Goal: Contribute content: Add original content to the website for others to see

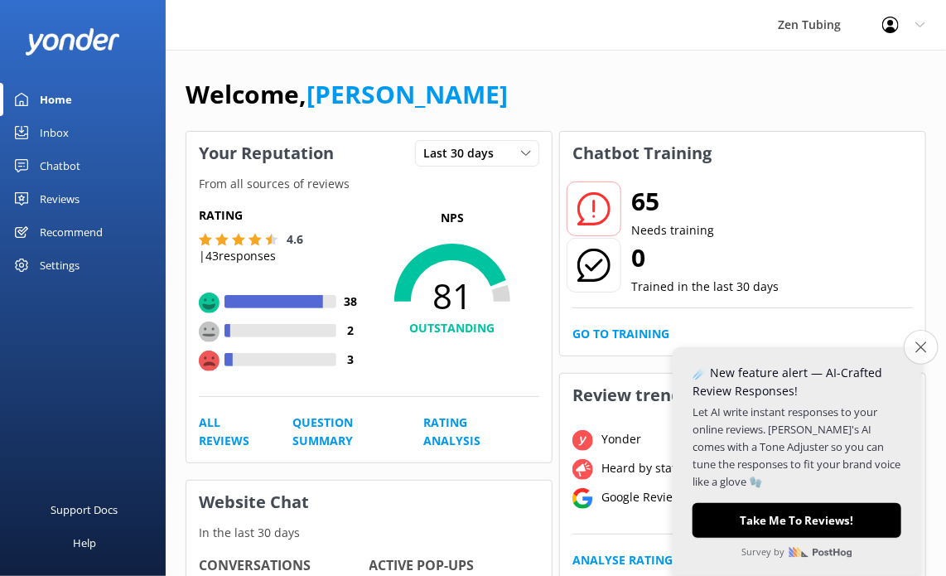
click at [923, 354] on button "Close survey" at bounding box center [920, 347] width 35 height 35
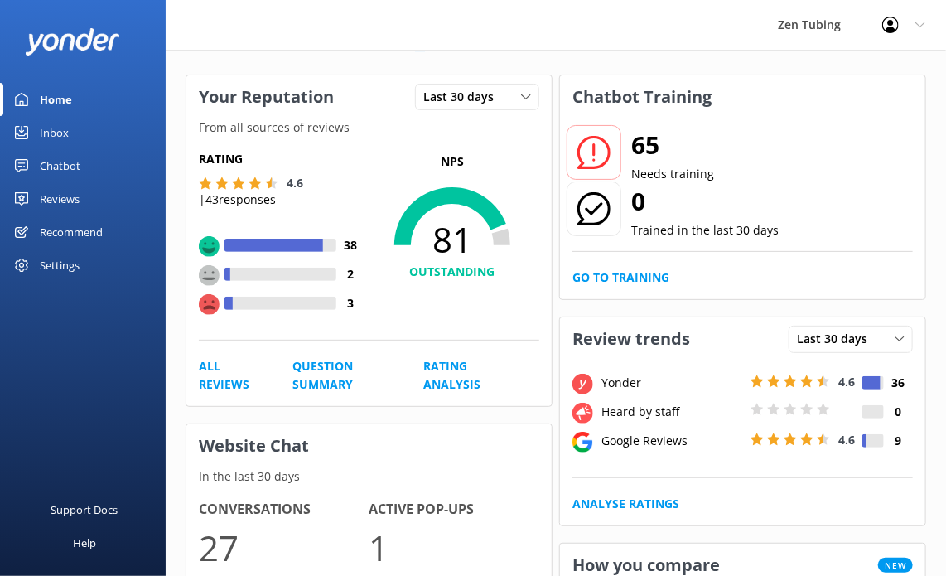
scroll to position [83, 0]
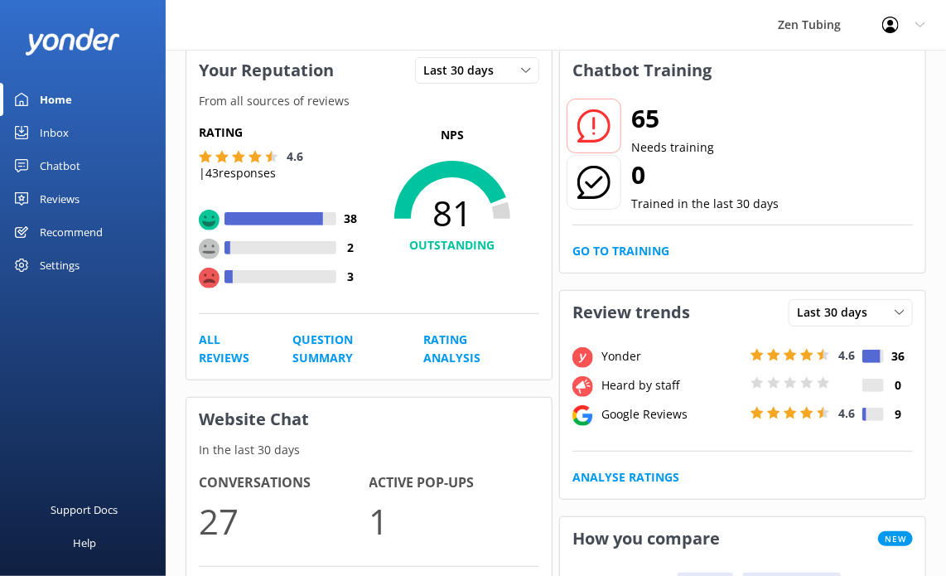
click at [41, 137] on div "Inbox" at bounding box center [54, 132] width 29 height 33
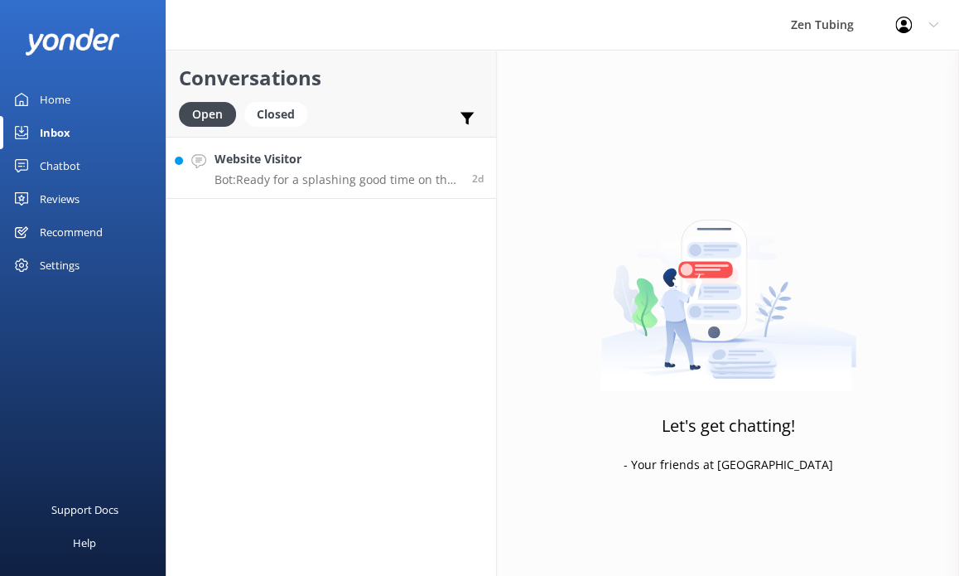
click at [311, 159] on h4 "Website Visitor" at bounding box center [336, 159] width 245 height 18
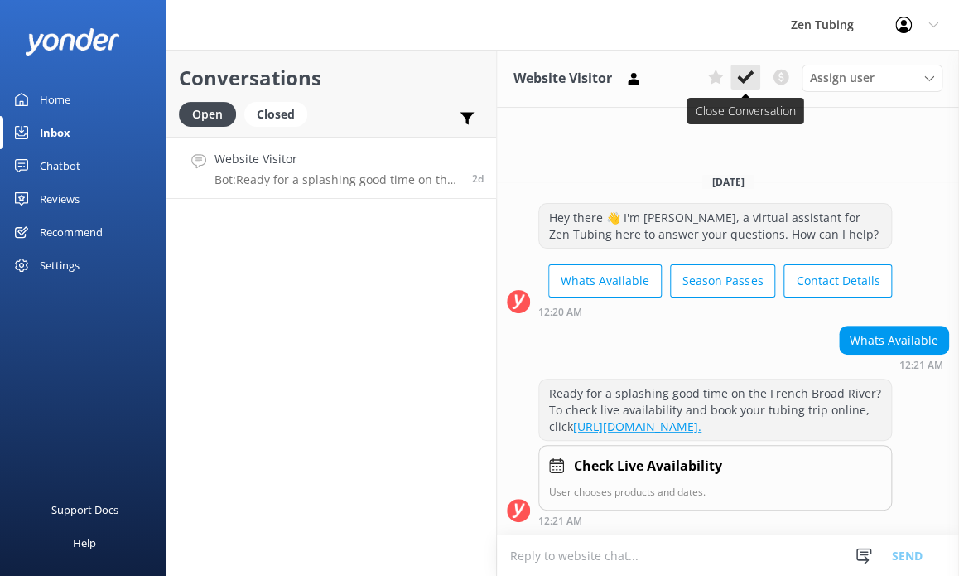
click at [753, 79] on icon at bounding box center [745, 77] width 17 height 17
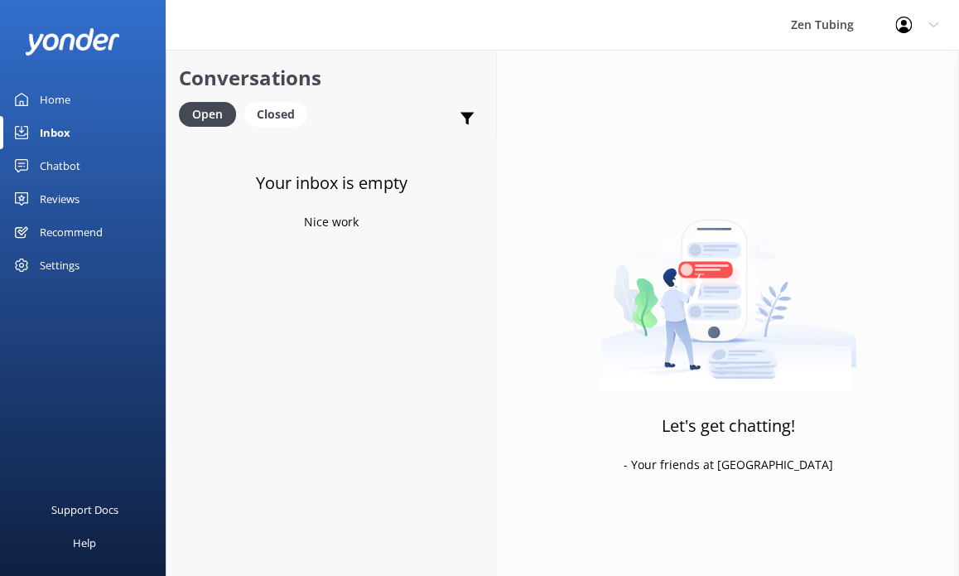
click at [50, 165] on div "Chatbot" at bounding box center [60, 165] width 41 height 33
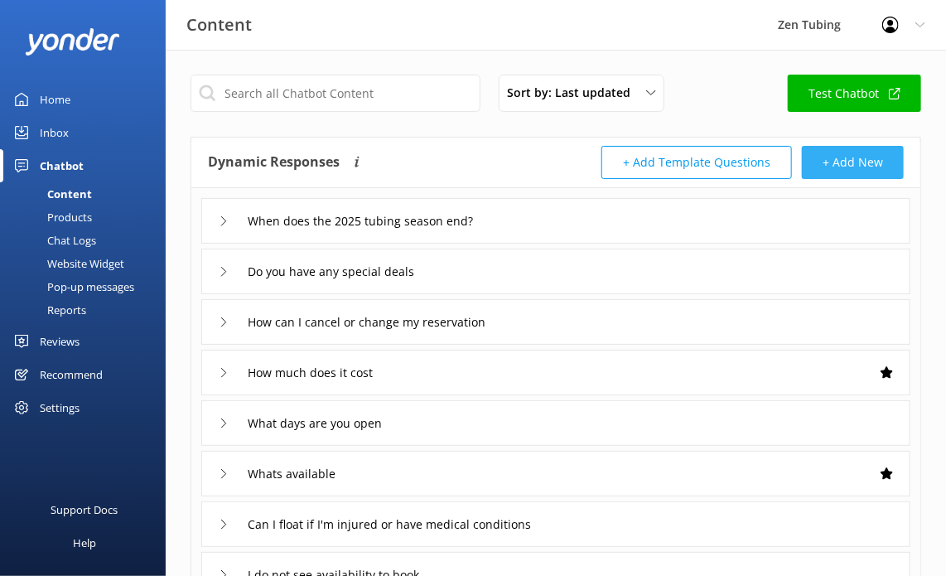
click at [853, 161] on button "+ Add New" at bounding box center [853, 162] width 102 height 33
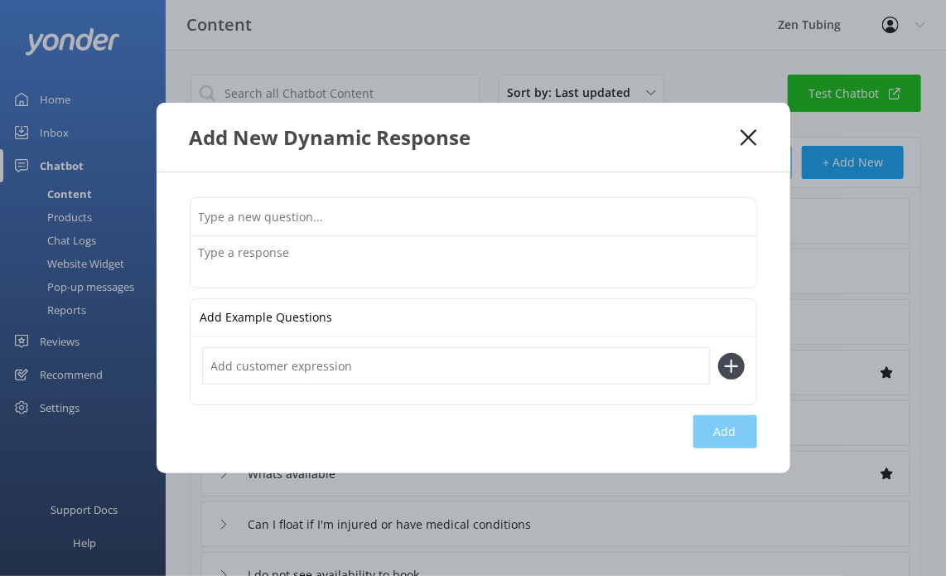
click at [231, 232] on input "text" at bounding box center [473, 216] width 566 height 37
type input "test"
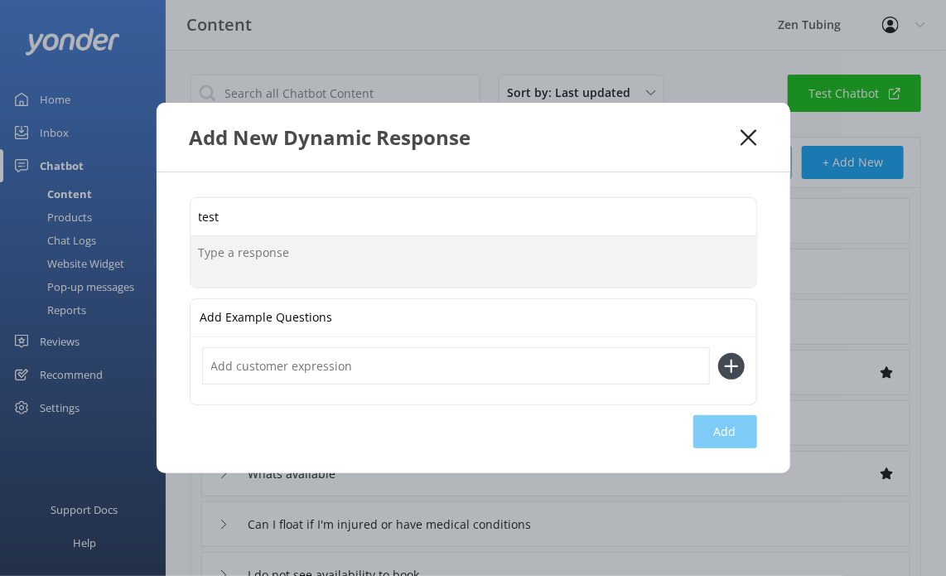
click at [388, 245] on textarea at bounding box center [473, 261] width 566 height 51
type textarea "tedt"
click at [359, 364] on input "text" at bounding box center [456, 365] width 508 height 37
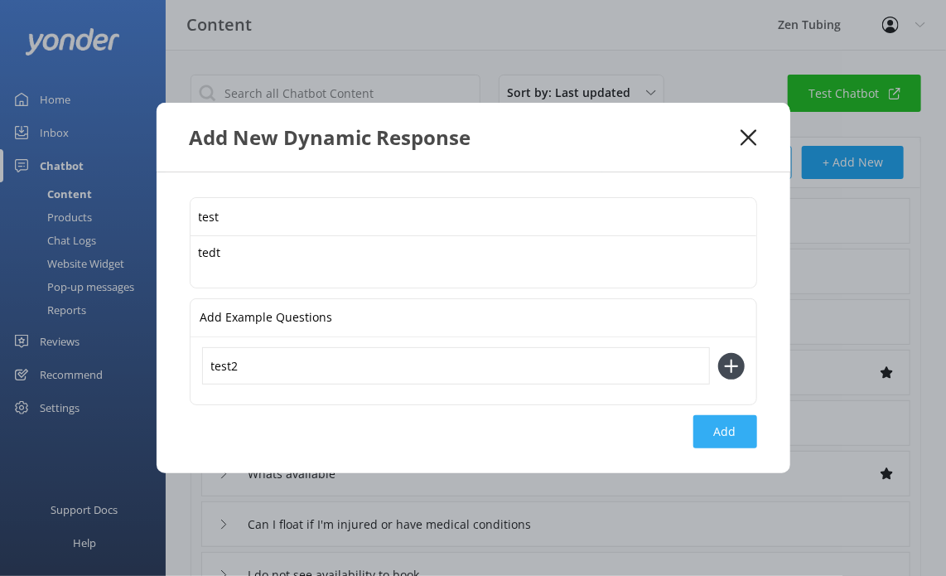
type input "test2"
click at [735, 135] on div "Add New Dynamic Response" at bounding box center [465, 136] width 551 height 27
click at [754, 134] on icon at bounding box center [748, 137] width 16 height 17
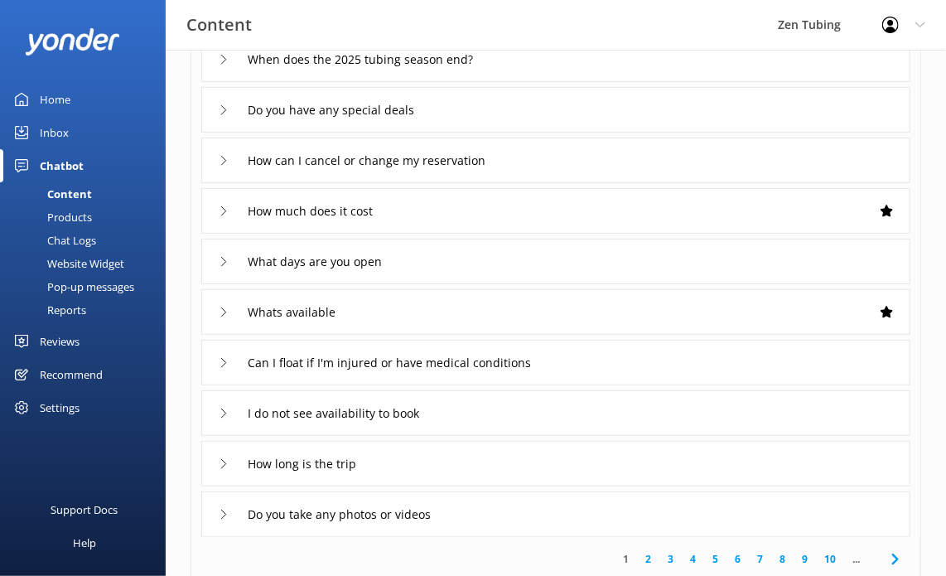
scroll to position [166, 0]
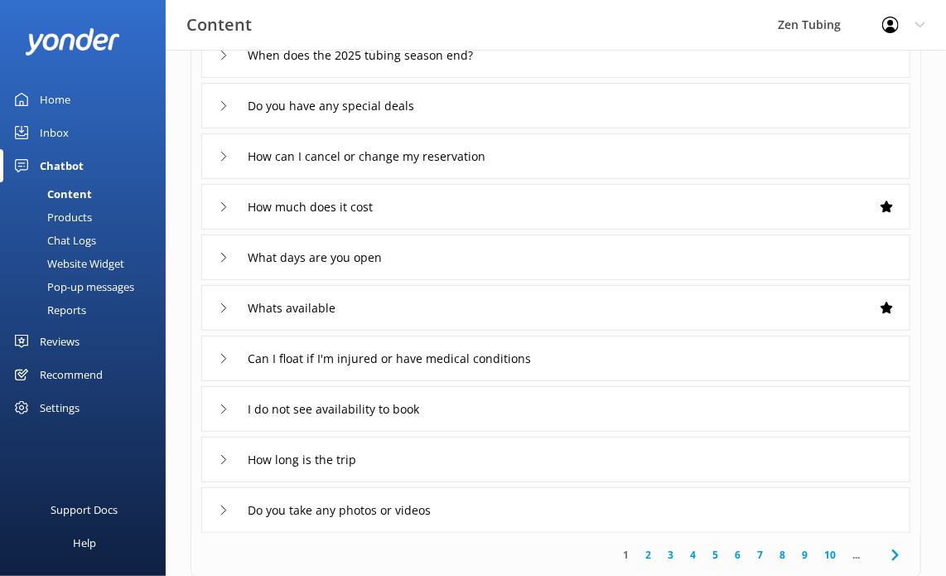
click at [45, 332] on div "Reviews" at bounding box center [60, 341] width 40 height 33
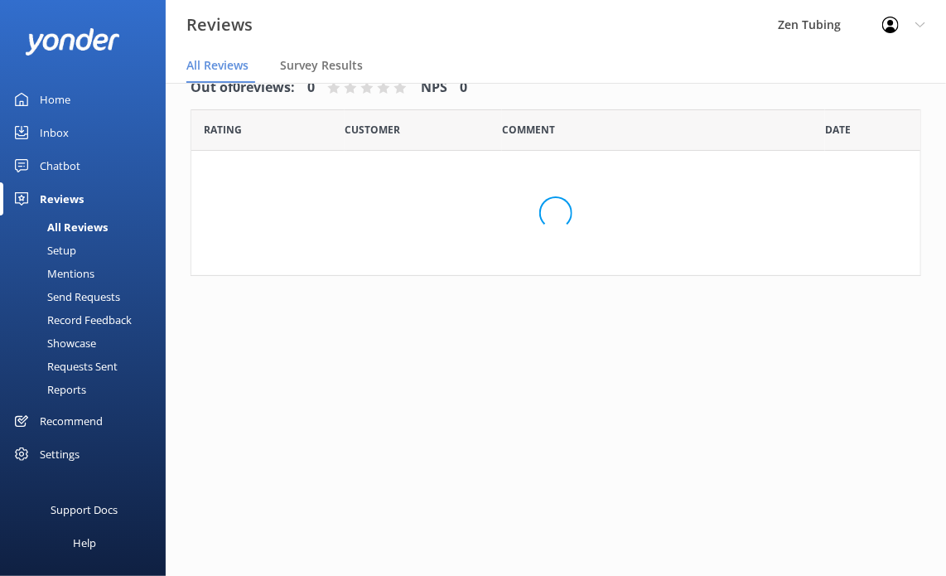
scroll to position [33, 0]
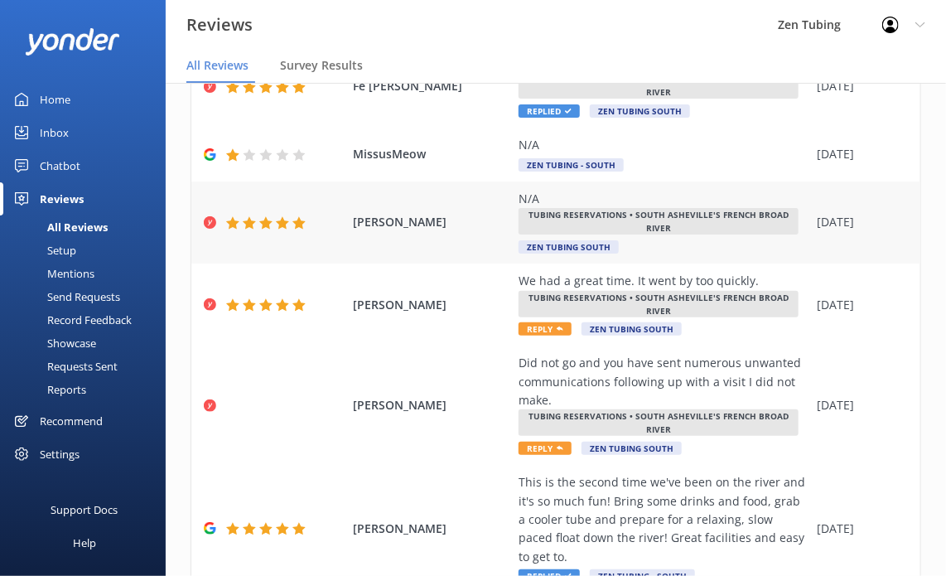
scroll to position [166, 0]
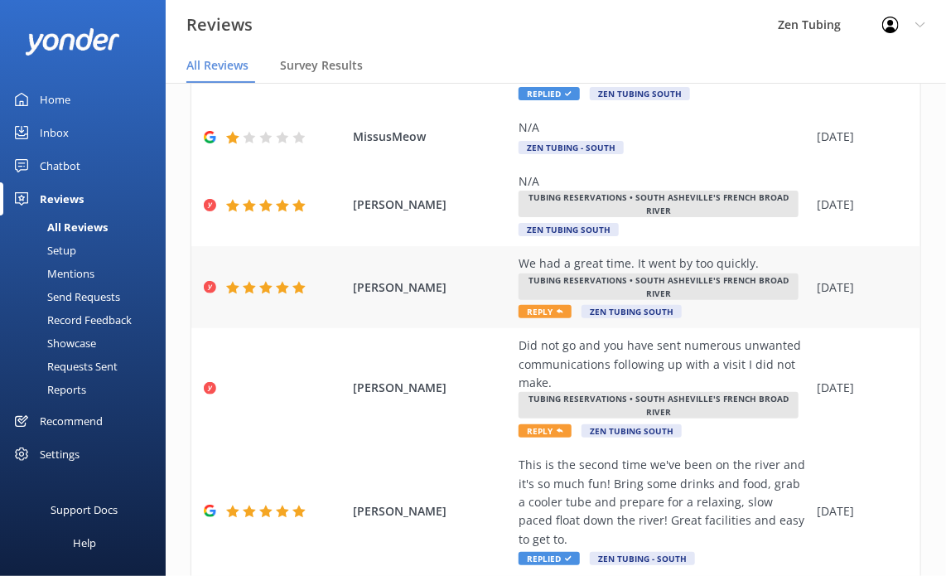
click at [530, 307] on span "Reply" at bounding box center [544, 311] width 53 height 13
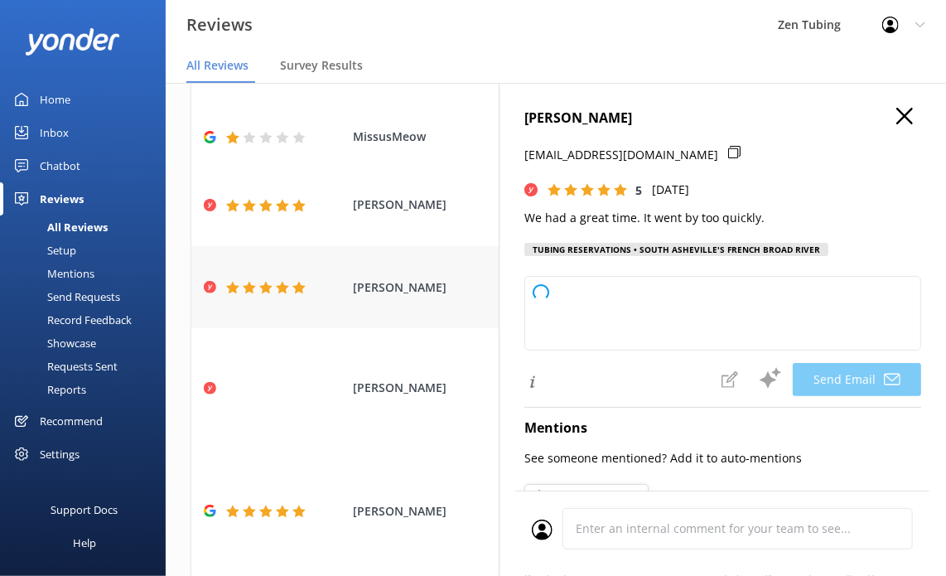
type textarea "Thank you so much, [PERSON_NAME]! We're thrilled to hear you had a great time, …"
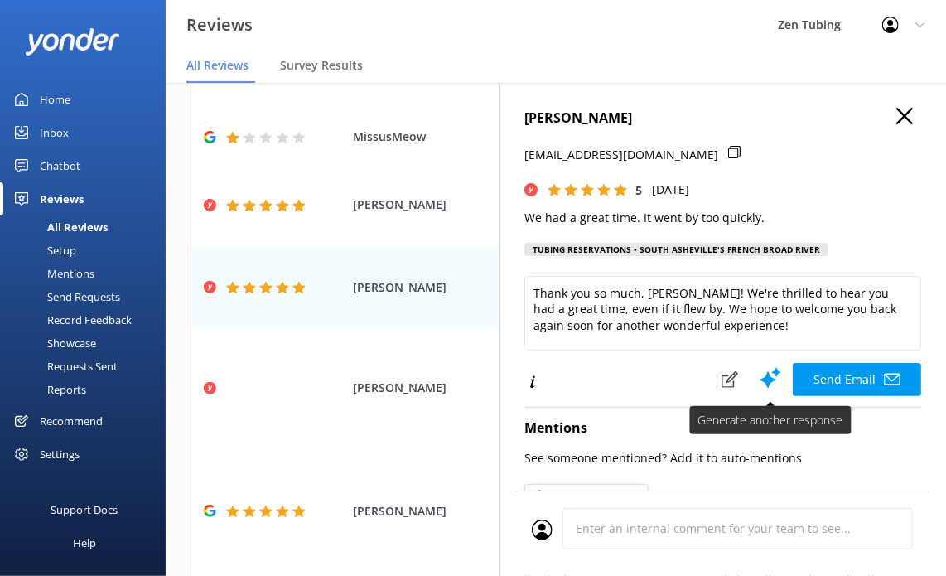
click at [759, 383] on use at bounding box center [770, 378] width 22 height 21
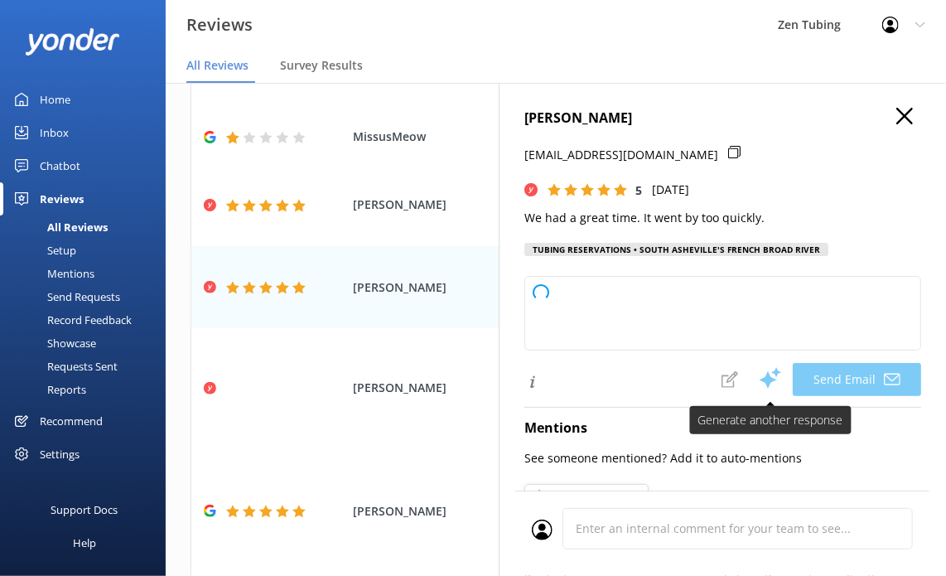
type textarea "Thank you so much, [PERSON_NAME]! We're thrilled to hear you had a great time. …"
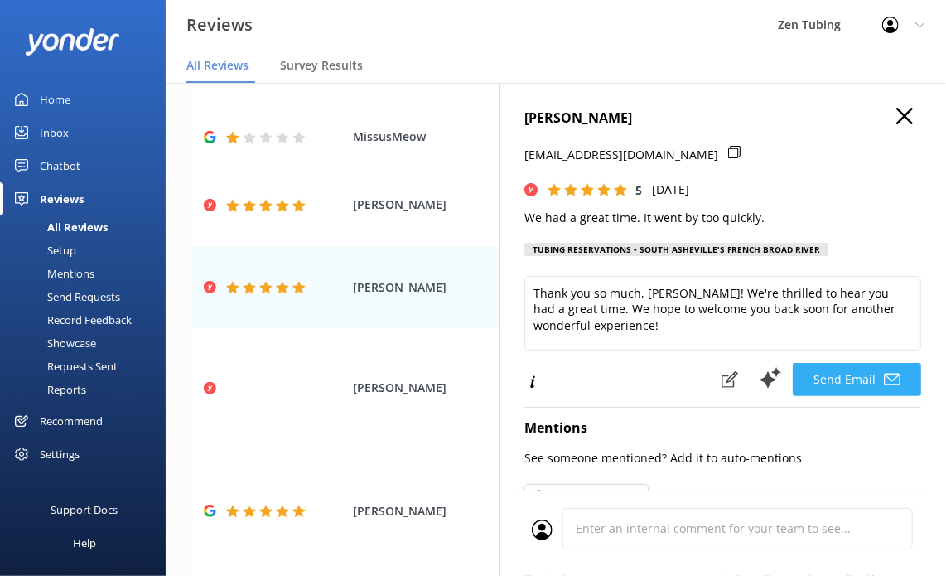
drag, startPoint x: 821, startPoint y: 388, endPoint x: 828, endPoint y: 394, distance: 9.4
click at [876, 115] on h4 "[PERSON_NAME]" at bounding box center [722, 119] width 397 height 22
click at [896, 113] on icon "button" at bounding box center [904, 116] width 17 height 17
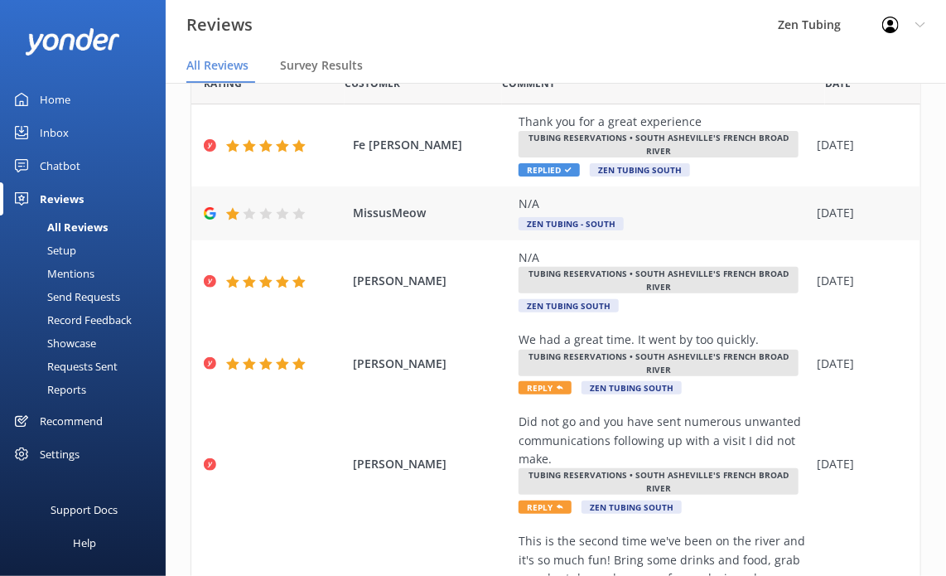
scroll to position [0, 0]
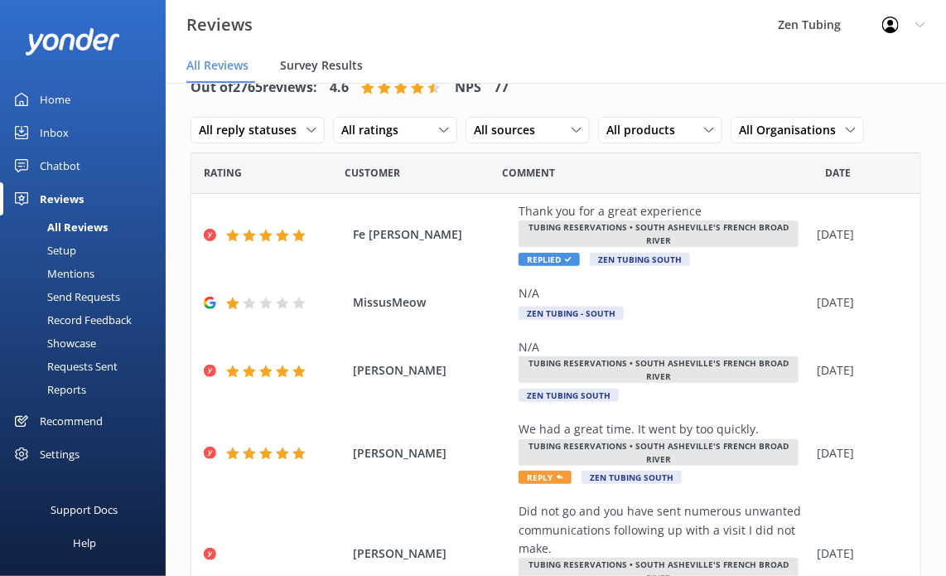
click at [325, 59] on span "Survey Results" at bounding box center [321, 65] width 83 height 17
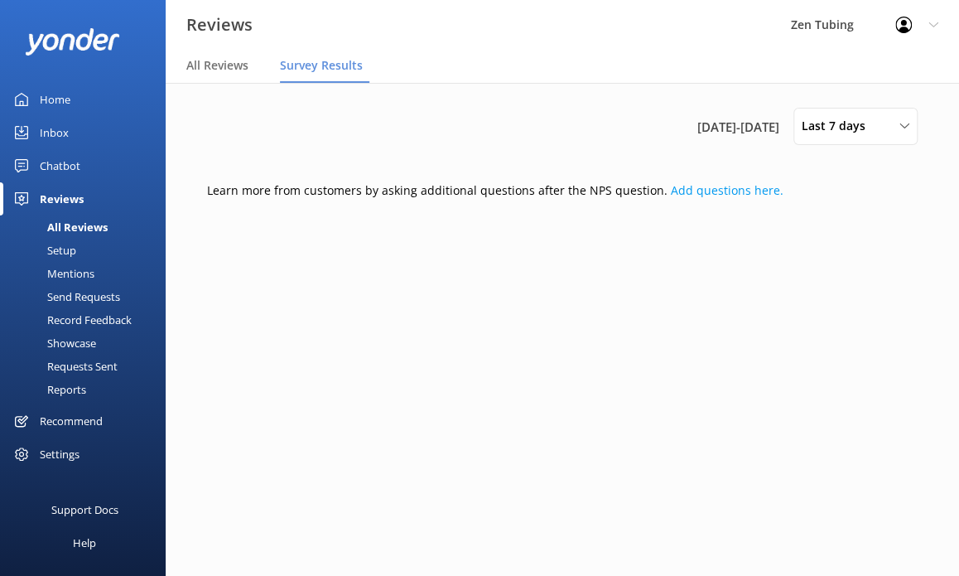
click at [70, 426] on div "Recommend" at bounding box center [71, 420] width 63 height 33
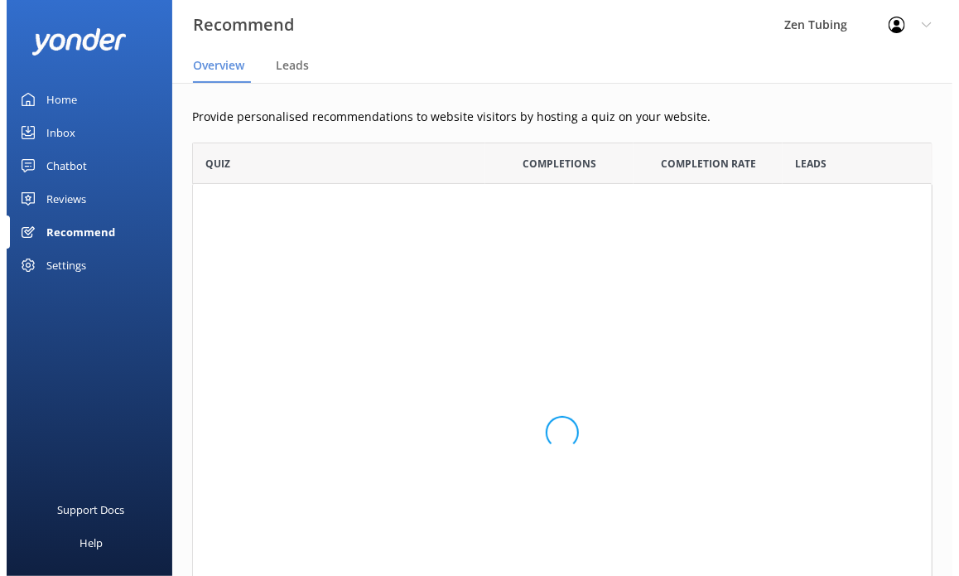
scroll to position [526, 728]
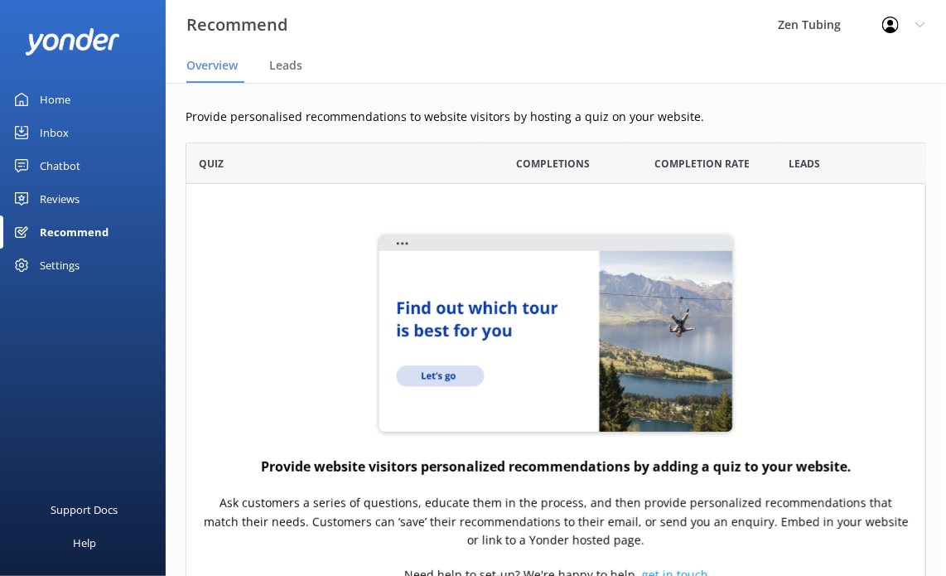
click at [88, 199] on link "Reviews" at bounding box center [83, 198] width 166 height 33
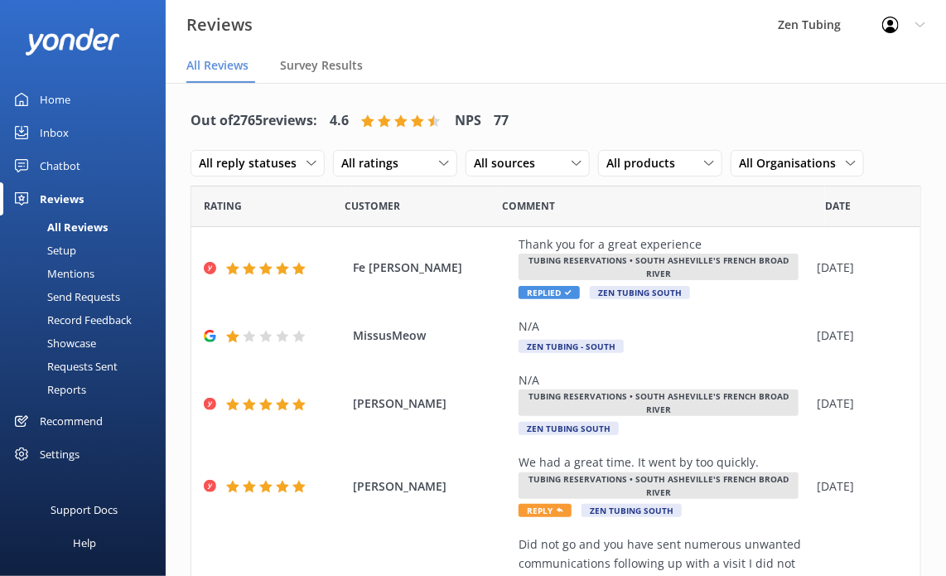
click at [123, 364] on link "Requests Sent" at bounding box center [88, 365] width 156 height 23
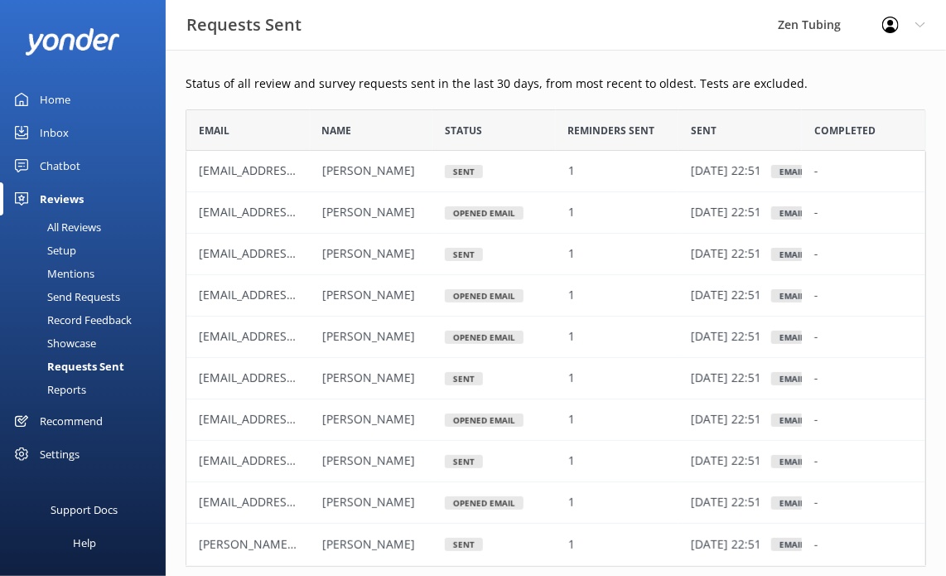
scroll to position [444, 728]
click at [66, 153] on div "Chatbot" at bounding box center [60, 165] width 41 height 33
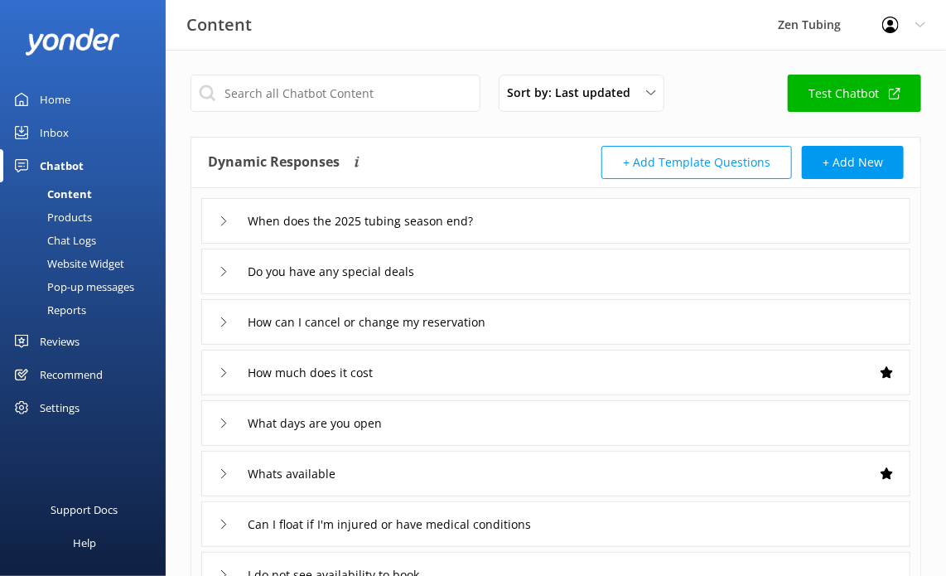
click at [46, 101] on div "Home" at bounding box center [55, 99] width 31 height 33
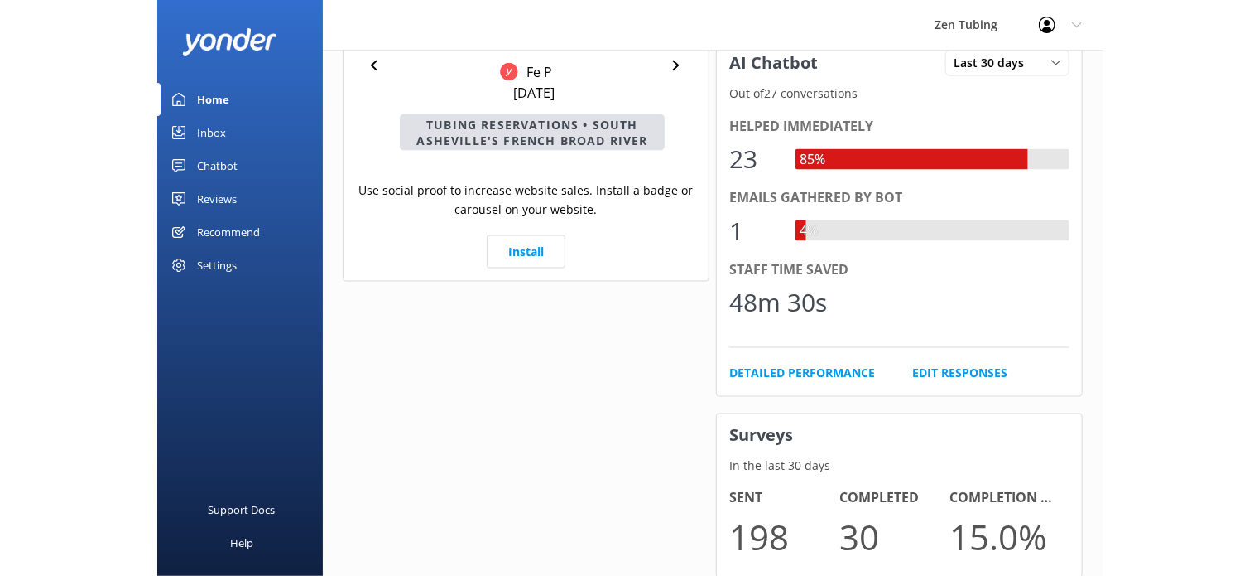
scroll to position [804, 0]
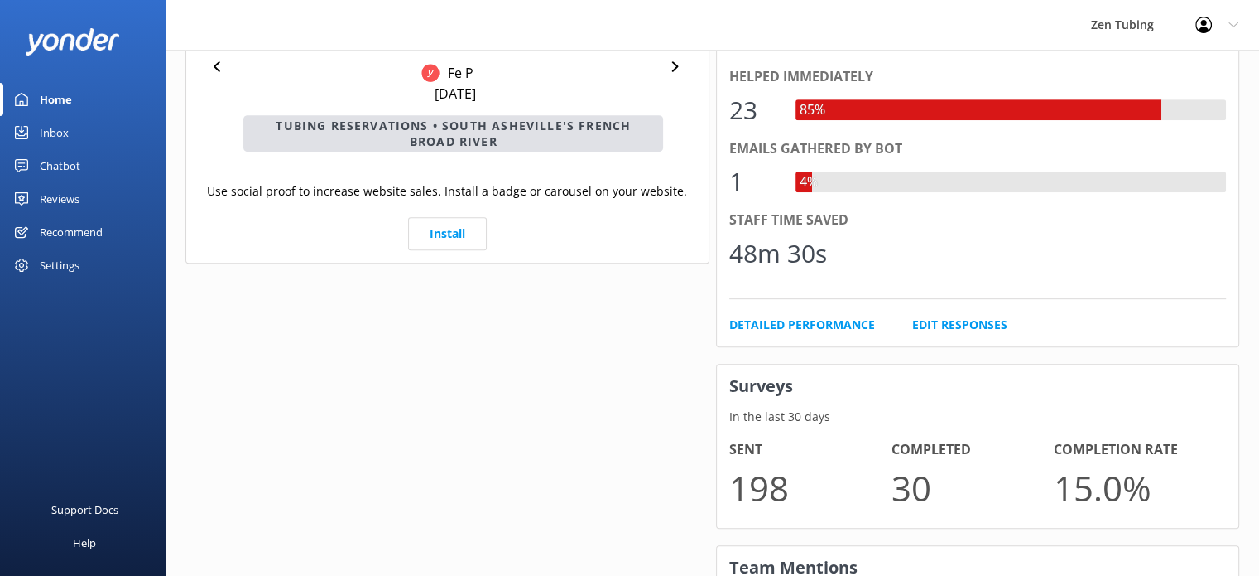
drag, startPoint x: 72, startPoint y: 108, endPoint x: 242, endPoint y: 87, distance: 171.1
click at [72, 108] on link "Home" at bounding box center [83, 99] width 166 height 33
